Goal: Task Accomplishment & Management: Manage account settings

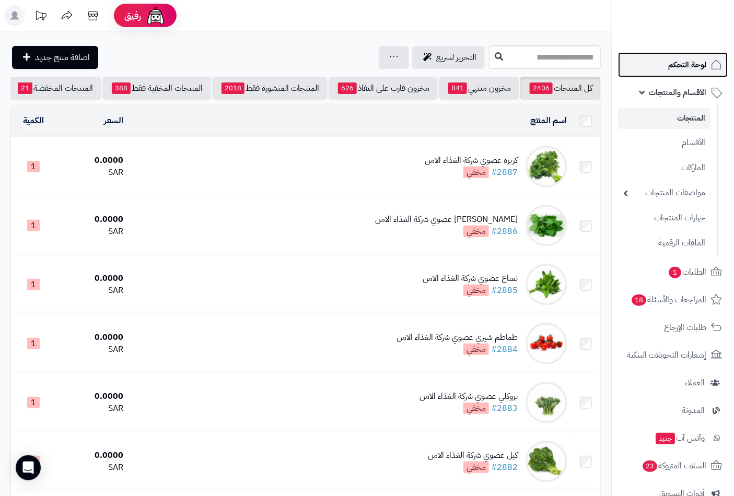
click at [697, 71] on span "لوحة التحكم" at bounding box center [687, 64] width 38 height 15
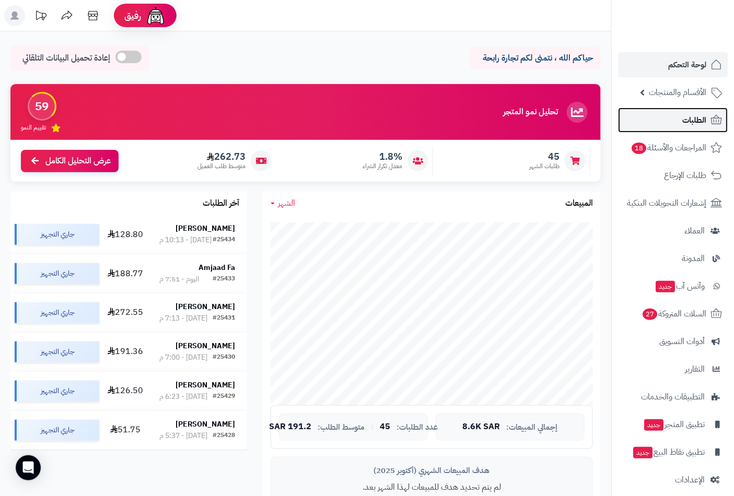
click at [693, 129] on link "الطلبات" at bounding box center [673, 120] width 110 height 25
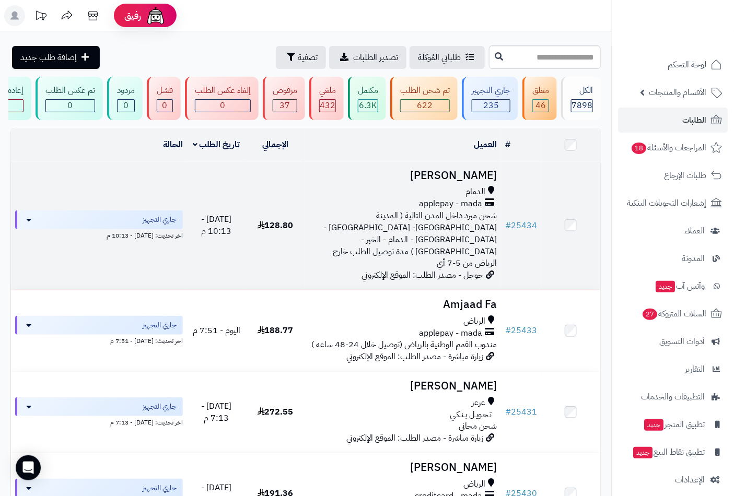
click at [469, 196] on span "الدمام" at bounding box center [475, 192] width 20 height 12
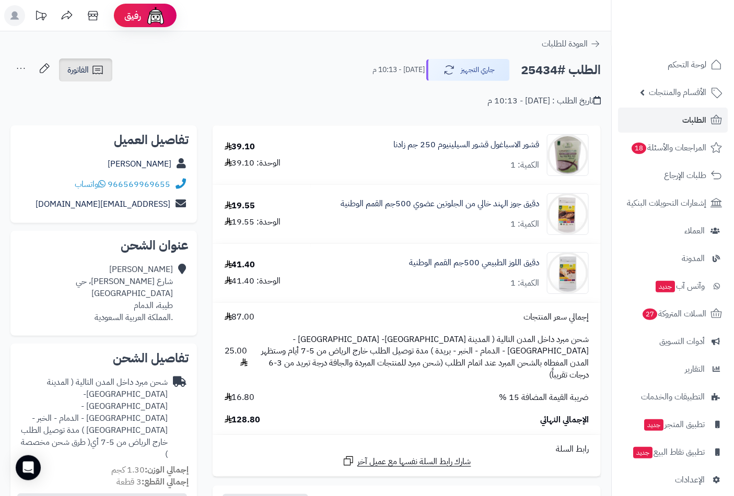
click at [91, 69] on link "الفاتورة" at bounding box center [85, 70] width 53 height 23
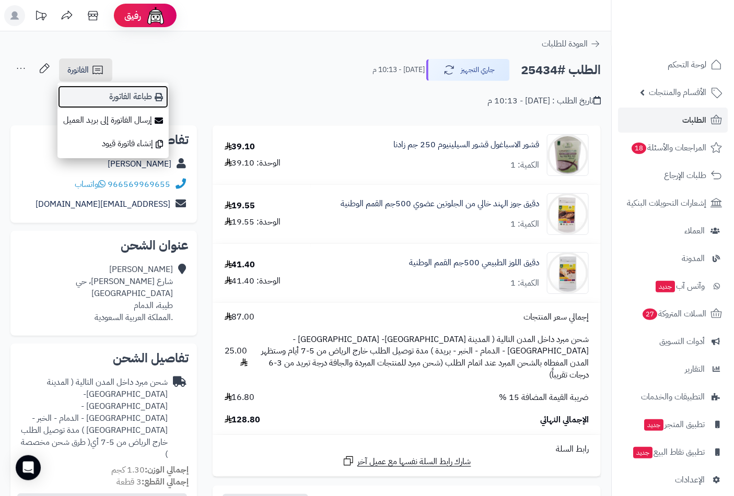
click at [133, 96] on link "طباعة الفاتورة" at bounding box center [112, 97] width 111 height 24
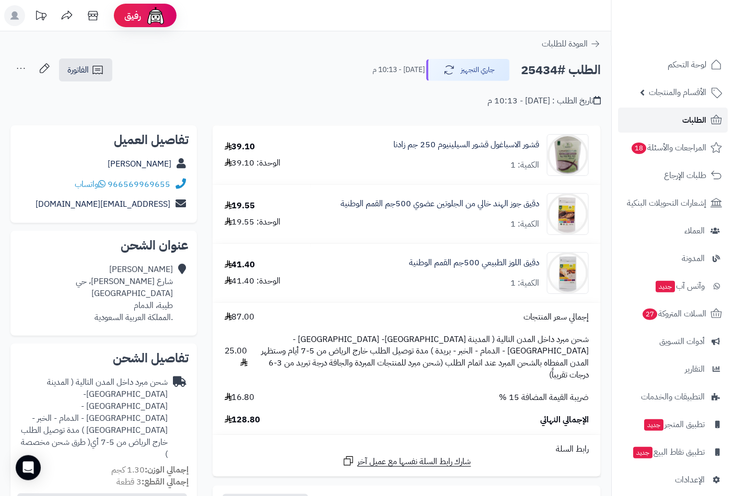
click at [694, 120] on span "الطلبات" at bounding box center [694, 120] width 24 height 15
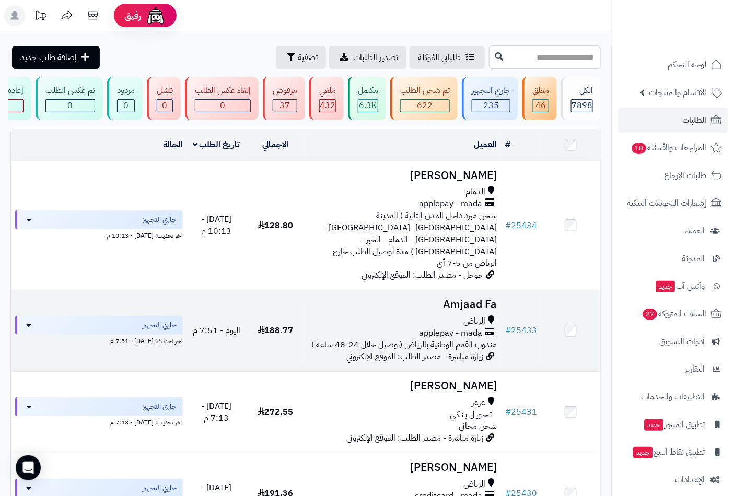
click at [481, 316] on span "الرياض" at bounding box center [474, 322] width 22 height 12
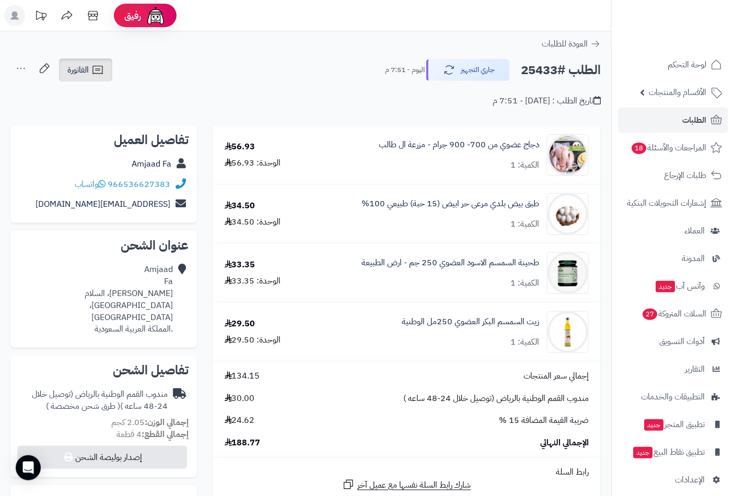
click at [85, 69] on span "الفاتورة" at bounding box center [77, 70] width 21 height 13
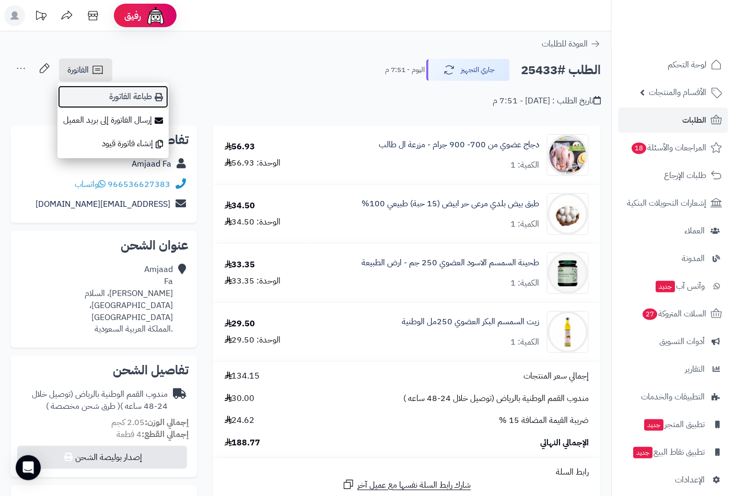
click at [145, 98] on link "طباعة الفاتورة" at bounding box center [112, 97] width 111 height 24
